Goal: Browse casually: Explore the website without a specific task or goal

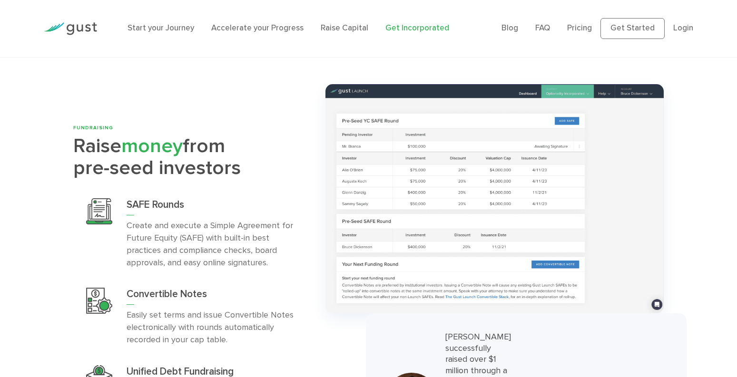
scroll to position [2995, 0]
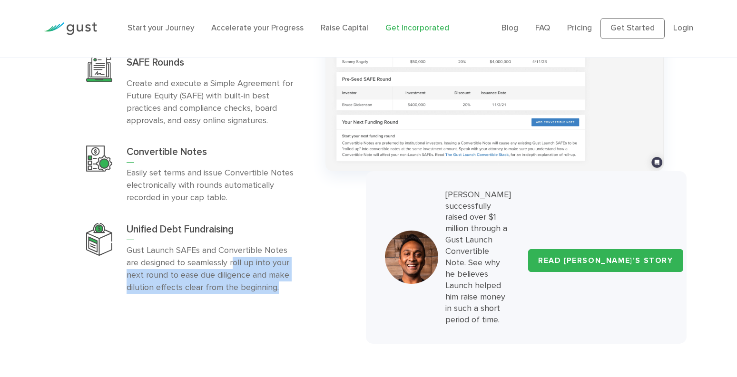
drag, startPoint x: 285, startPoint y: 261, endPoint x: 246, endPoint y: 248, distance: 41.4
click at [246, 248] on p "Gust Launch SAFEs and Convertible Notes are designed to seamlessly roll up into…" at bounding box center [212, 269] width 171 height 49
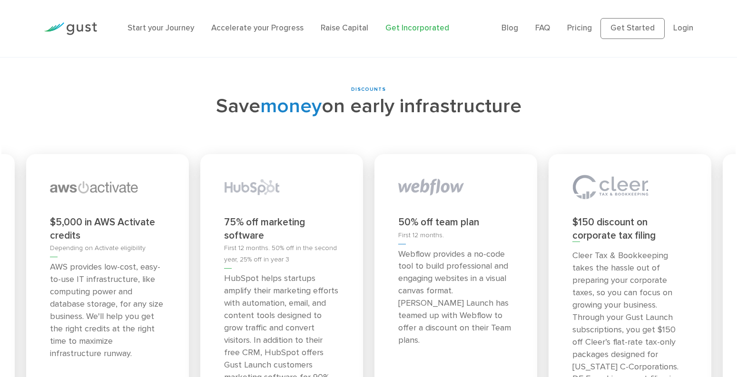
scroll to position [4030, 0]
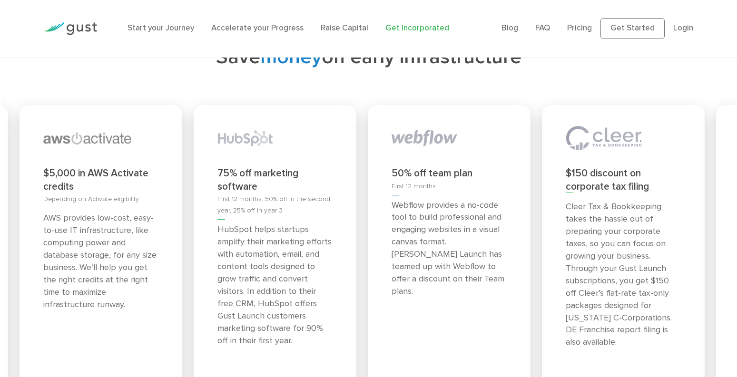
drag, startPoint x: 43, startPoint y: 172, endPoint x: -35, endPoint y: 189, distance: 80.0
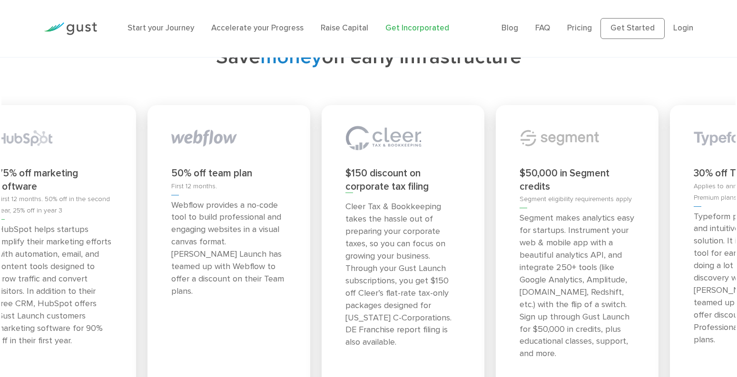
drag, startPoint x: 480, startPoint y: 162, endPoint x: 184, endPoint y: 156, distance: 295.5
click at [195, 157] on div "50% off team plan First 12 months. Webflow provides a no-code tool to build pro…" at bounding box center [228, 261] width 163 height 312
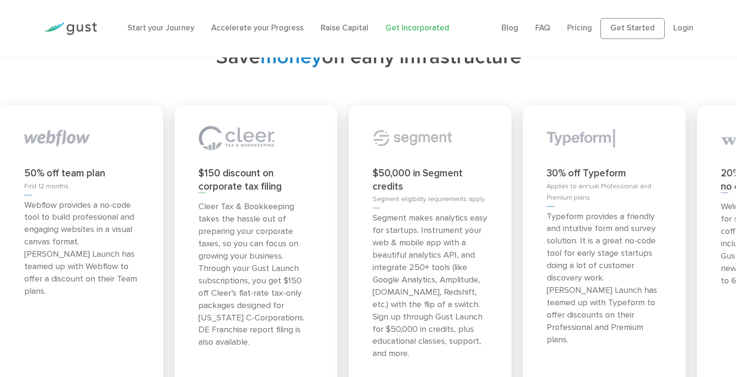
drag, startPoint x: 646, startPoint y: 164, endPoint x: 345, endPoint y: 155, distance: 301.3
click at [394, 159] on div "$50,000 in Segment credits Segment eligibility requirements apply Segment makes…" at bounding box center [430, 260] width 174 height 323
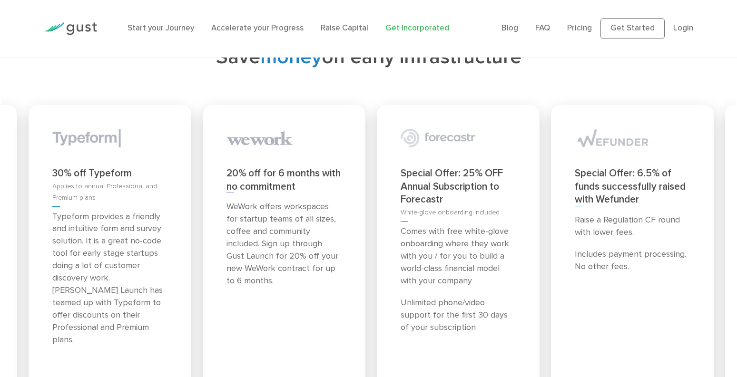
drag, startPoint x: 694, startPoint y: 145, endPoint x: 178, endPoint y: 151, distance: 515.7
click at [178, 151] on div "30% off Typeform Applies to annual Professional and Premium plans Typeform prov…" at bounding box center [110, 261] width 163 height 312
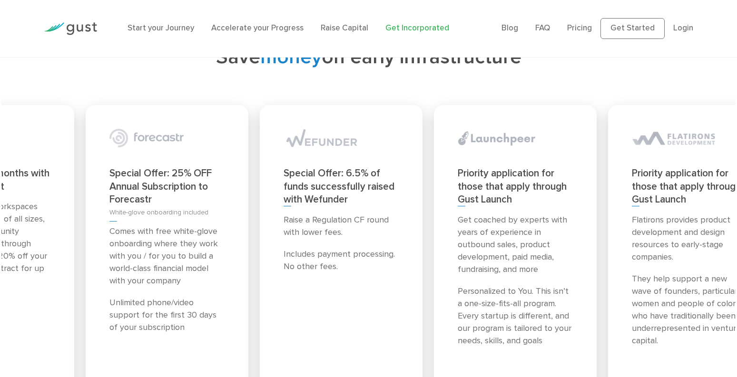
drag, startPoint x: 661, startPoint y: 158, endPoint x: -9, endPoint y: 164, distance: 669.4
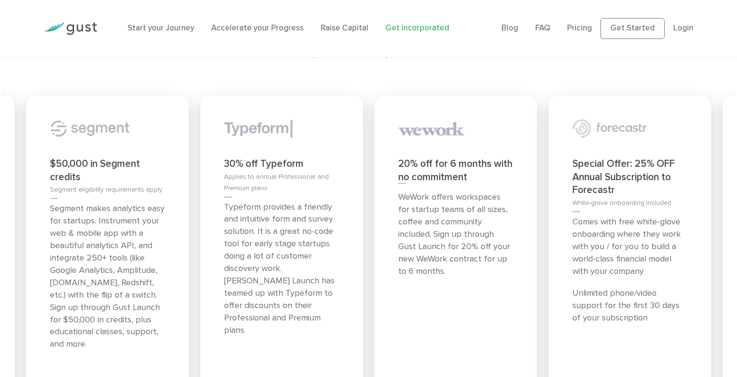
scroll to position [4036, 0]
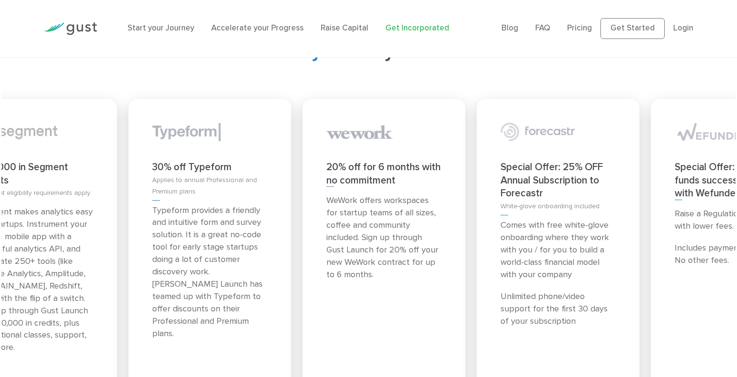
drag, startPoint x: 520, startPoint y: 177, endPoint x: 284, endPoint y: 178, distance: 236.0
click at [303, 178] on div "20% off for 6 months with no commitment WeWork offers workspaces for startup te…" at bounding box center [384, 255] width 163 height 312
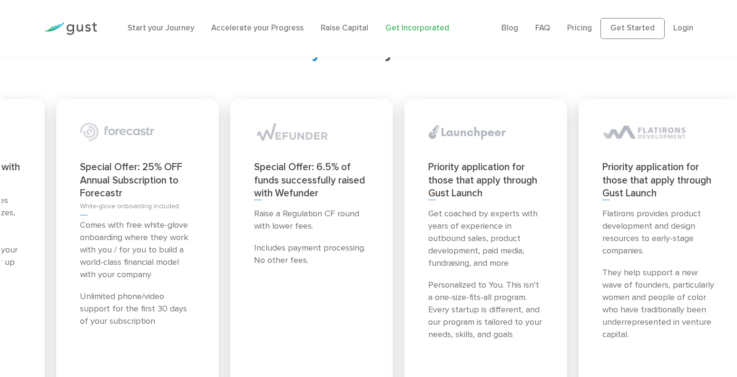
drag, startPoint x: 683, startPoint y: 137, endPoint x: 308, endPoint y: 173, distance: 376.2
click at [308, 173] on div "Special Offer: 6.5% of funds successfully raised with Wefunder Raise a Regulati…" at bounding box center [311, 255] width 163 height 312
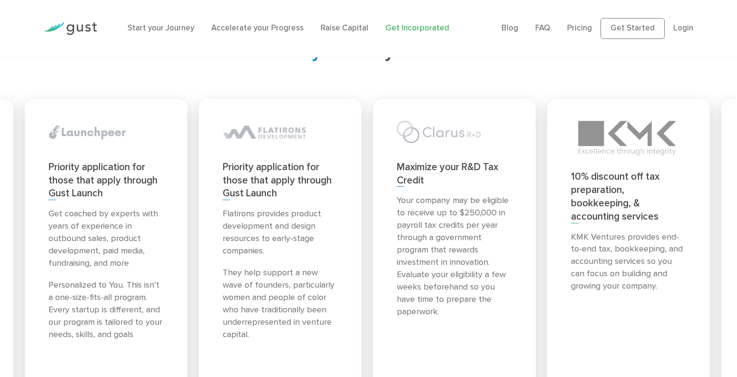
drag, startPoint x: 662, startPoint y: 138, endPoint x: 172, endPoint y: 160, distance: 491.0
click at [172, 160] on div "Priority application for those that apply through Gust Launch Get coached by ex…" at bounding box center [106, 255] width 163 height 312
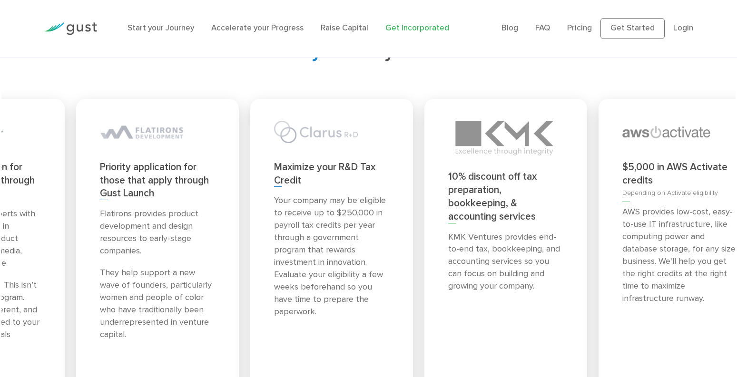
drag, startPoint x: 672, startPoint y: 135, endPoint x: 177, endPoint y: 164, distance: 495.6
click at [177, 164] on div "Priority application for those that apply through Gust Launch Flatirons provide…" at bounding box center [157, 255] width 163 height 312
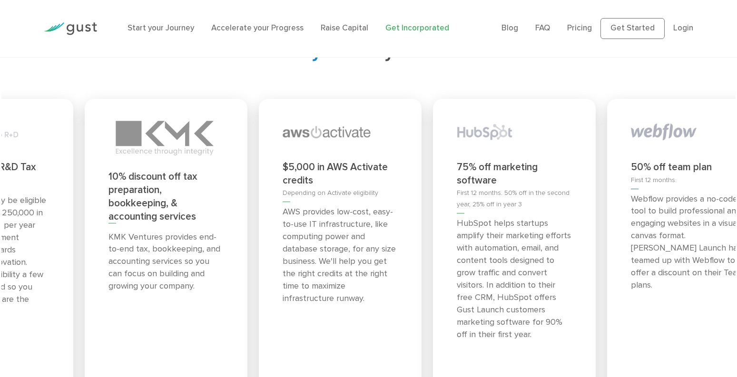
drag, startPoint x: 705, startPoint y: 131, endPoint x: 73, endPoint y: 189, distance: 635.4
